Goal: Information Seeking & Learning: Learn about a topic

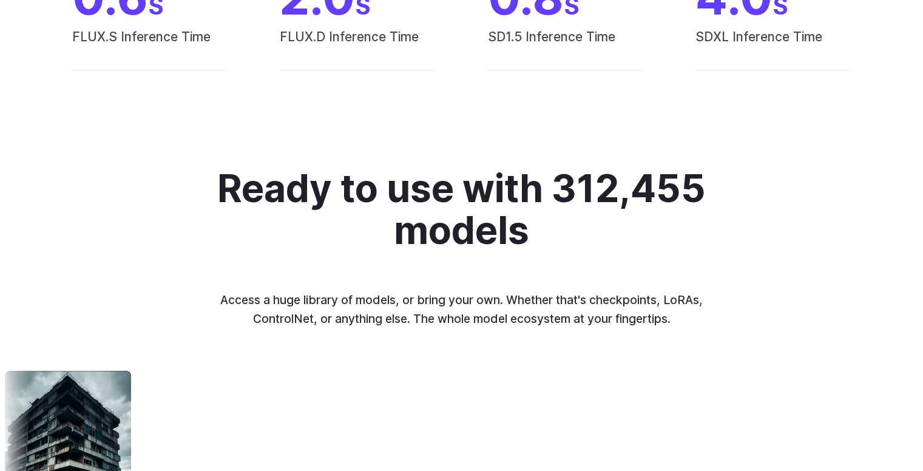
scroll to position [2284, 0]
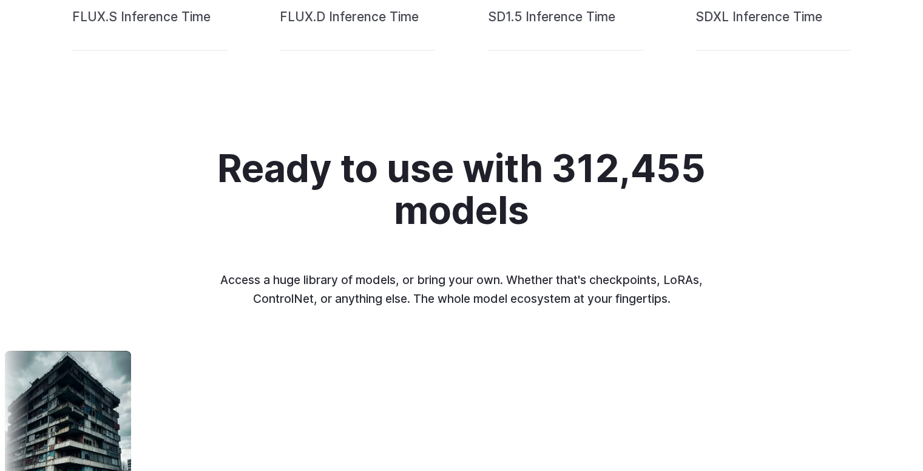
click at [0, 0] on summary "Custom avatars" at bounding box center [0, 0] width 0 height 0
click at [0, 0] on summary "Concept design" at bounding box center [0, 0] width 0 height 0
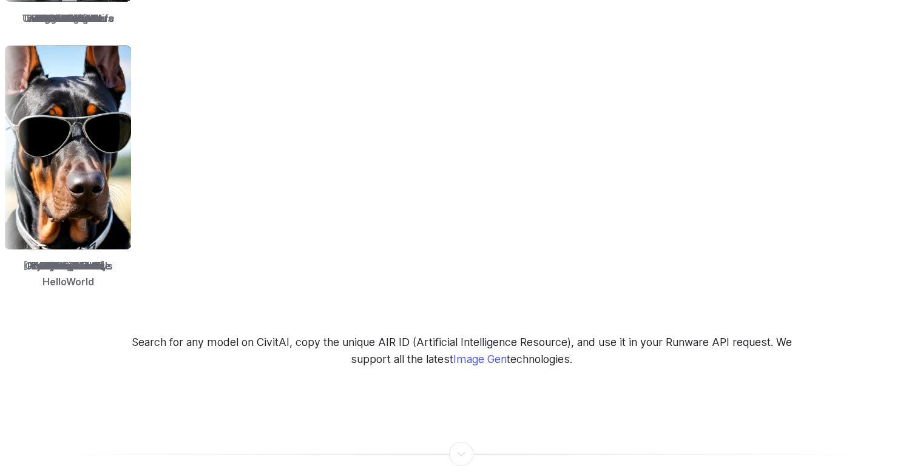
scroll to position [2834, 0]
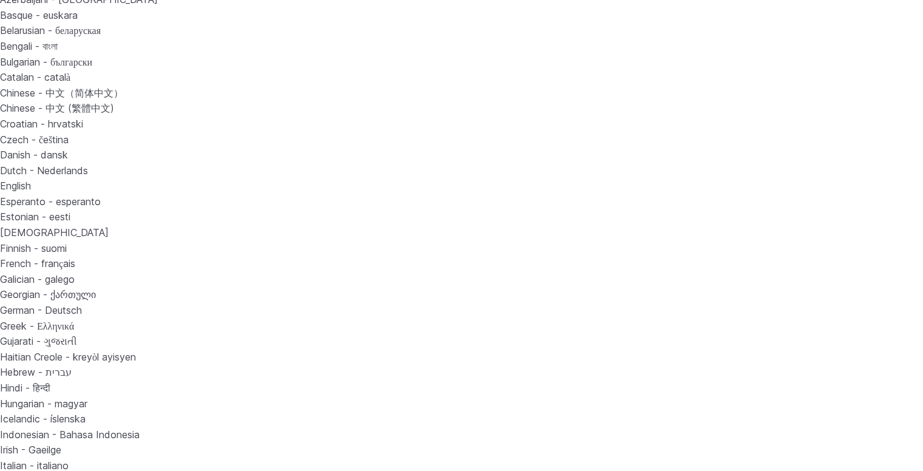
scroll to position [0, 0]
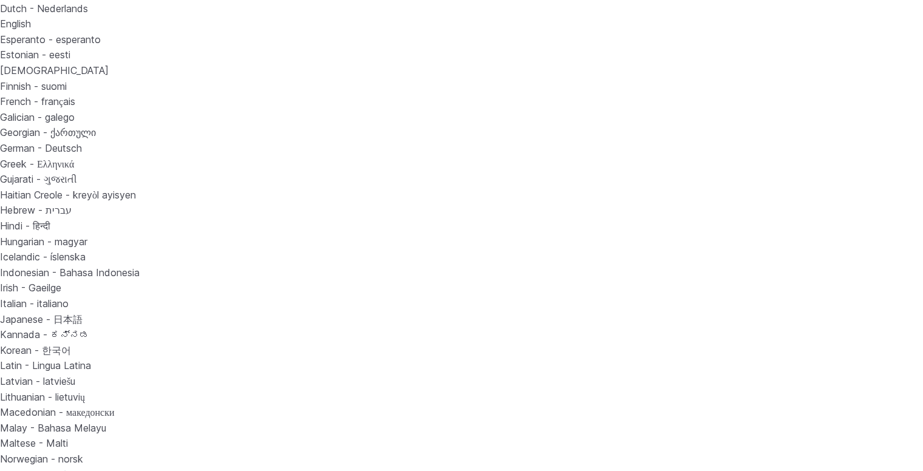
scroll to position [274, 0]
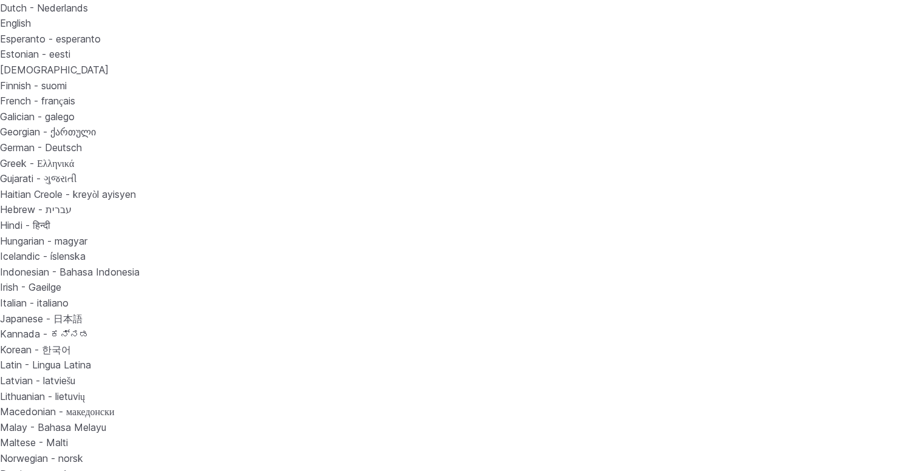
scroll to position [279, 0]
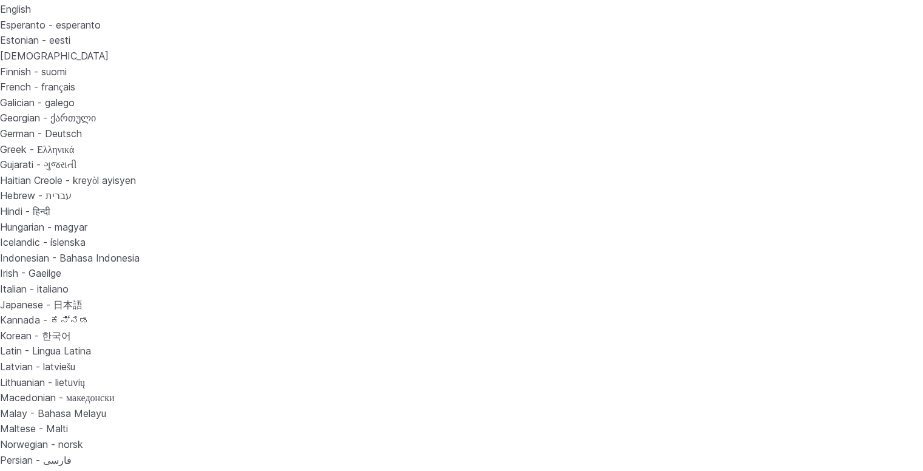
scroll to position [0, 0]
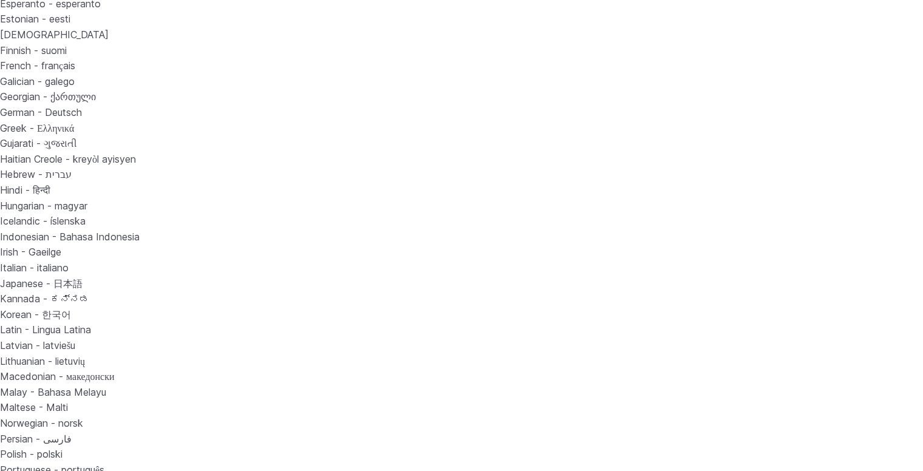
scroll to position [319, 0]
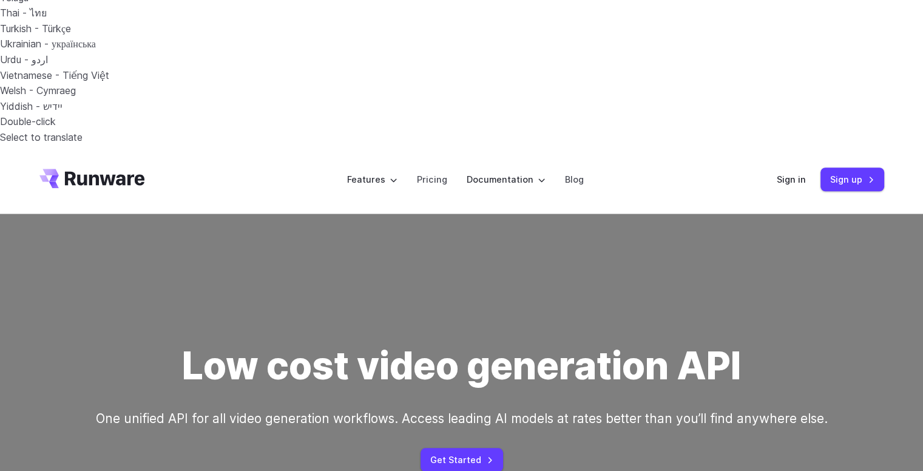
scroll to position [944, 0]
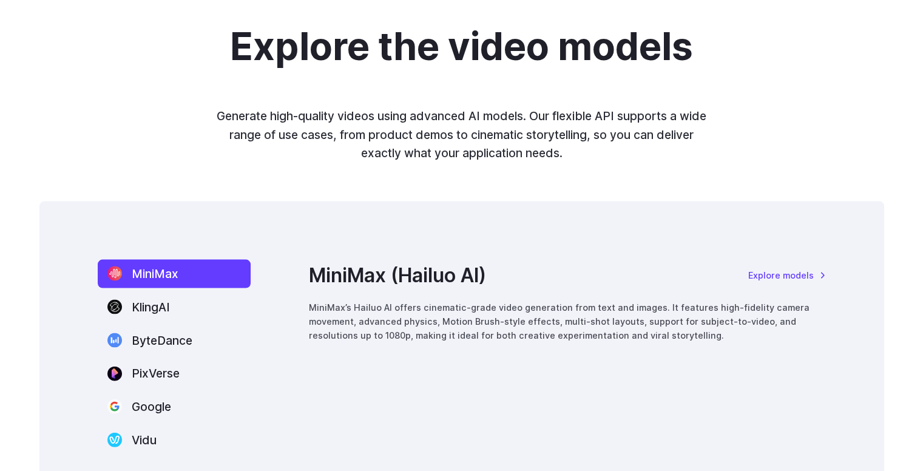
scroll to position [2517, 0]
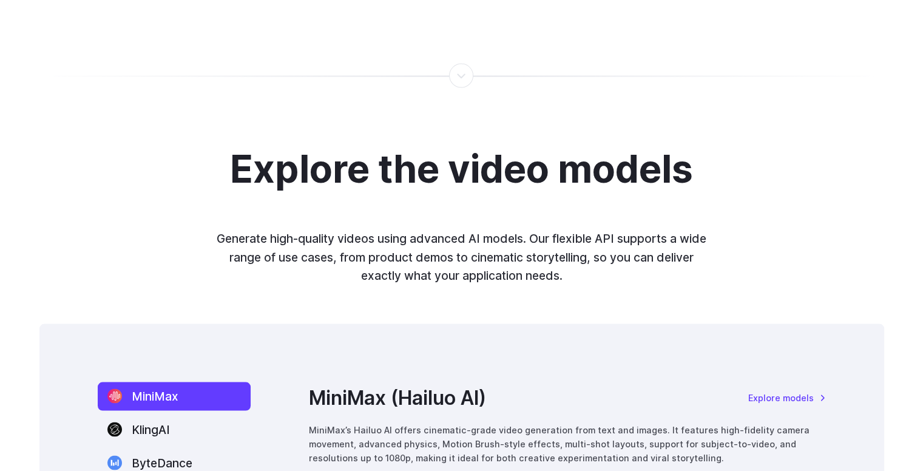
scroll to position [2393, 0]
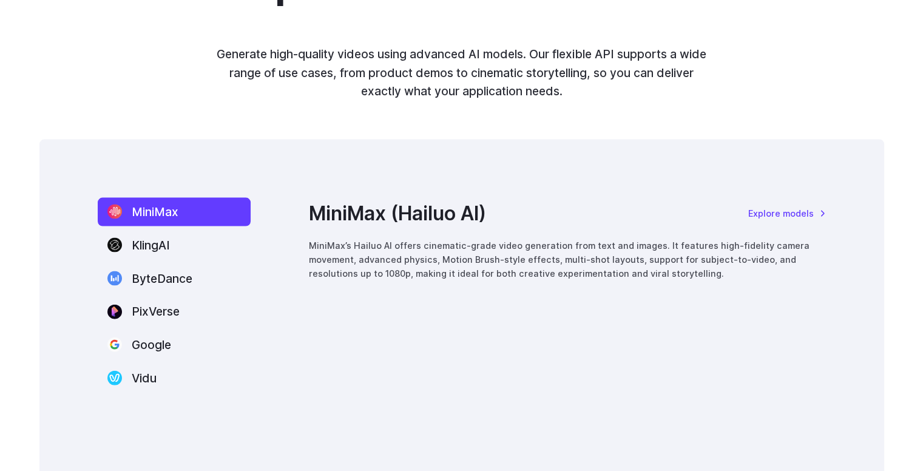
scroll to position [2580, 0]
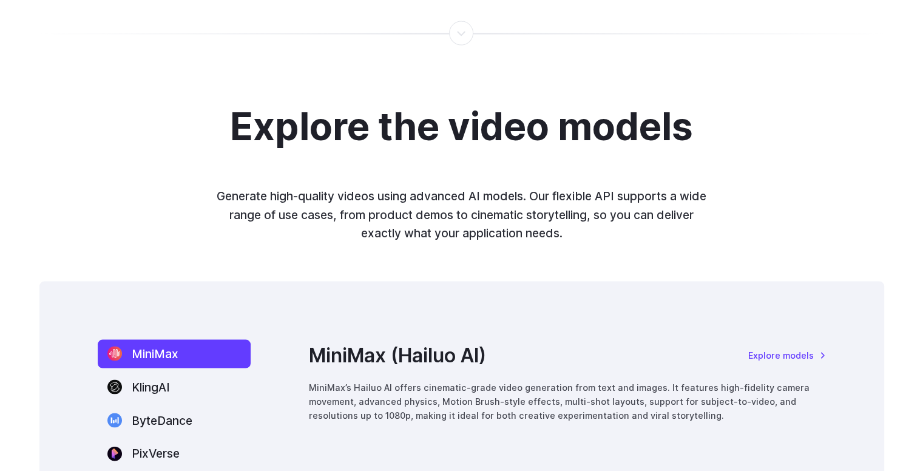
scroll to position [2432, 0]
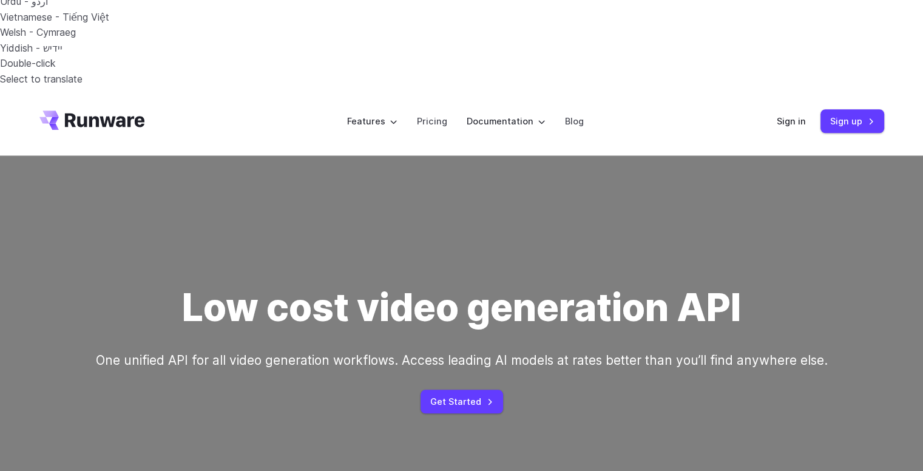
scroll to position [987, 0]
